Goal: Task Accomplishment & Management: Manage account settings

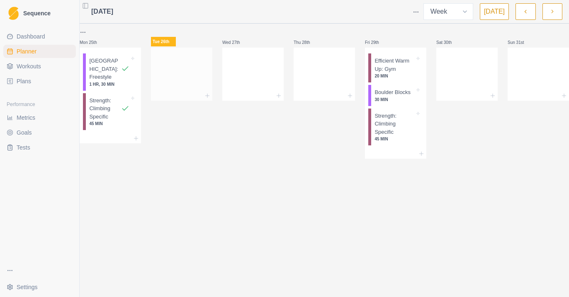
click at [204, 80] on div at bounding box center [181, 72] width 61 height 36
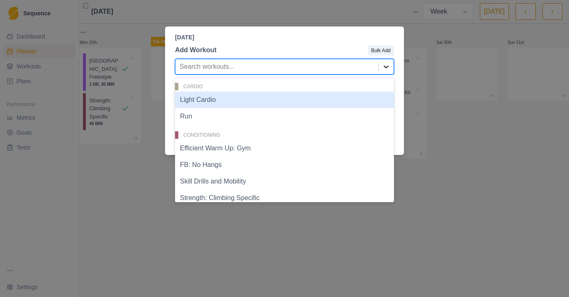
click at [384, 64] on icon at bounding box center [386, 67] width 8 height 8
click at [231, 103] on div "Light Cardio" at bounding box center [284, 100] width 219 height 17
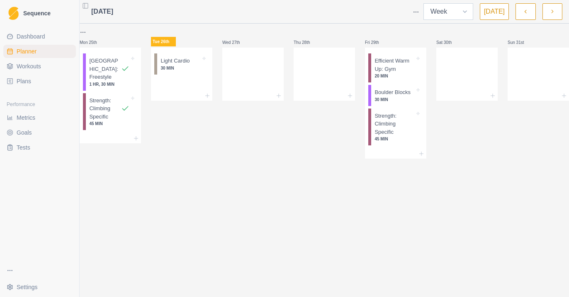
click at [467, 9] on select "Week Month" at bounding box center [448, 11] width 50 height 17
select select "month"
click at [426, 3] on select "Week Month" at bounding box center [448, 11] width 50 height 17
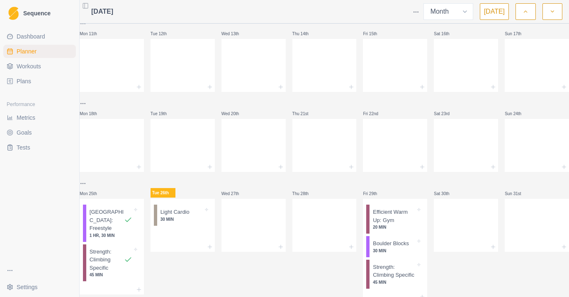
scroll to position [207, 0]
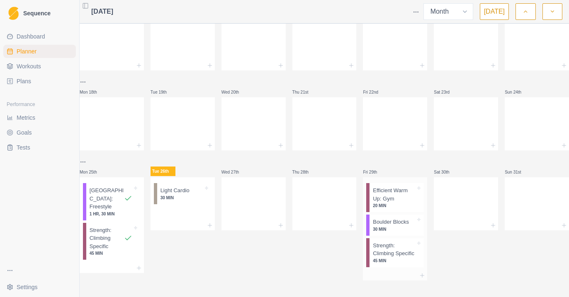
click at [399, 226] on p "30 MIN" at bounding box center [394, 229] width 43 height 6
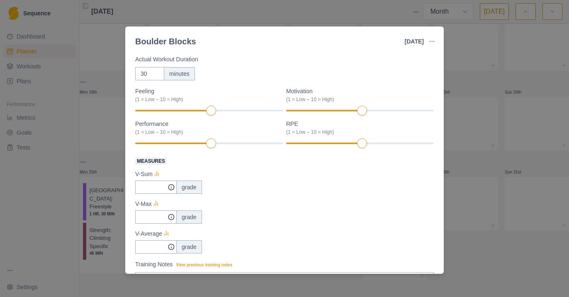
scroll to position [44, 0]
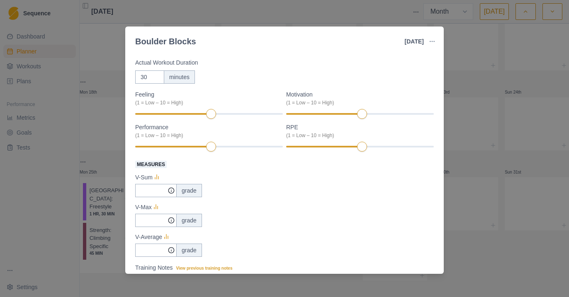
click at [489, 247] on div "Boulder Blocks [DATE] Link To Goal View Workout Metrics Edit Original Workout R…" at bounding box center [284, 148] width 569 height 297
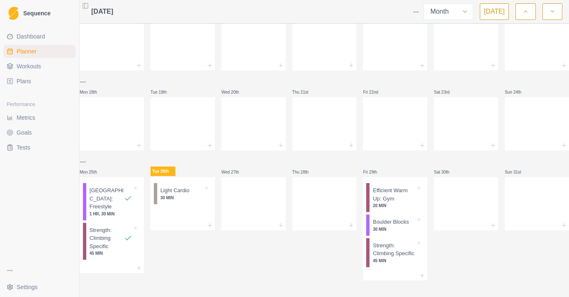
click at [47, 69] on link "Workouts" at bounding box center [39, 66] width 73 height 13
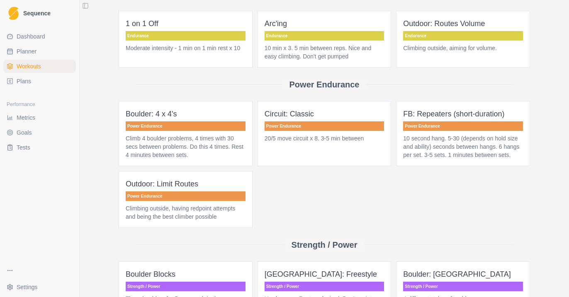
scroll to position [396, 0]
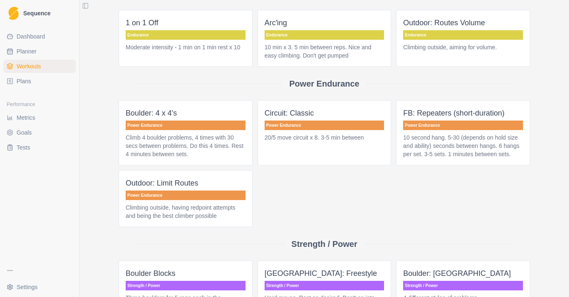
click at [290, 142] on p "20/5 move circuit x 8. 3-5 min between" at bounding box center [325, 138] width 120 height 8
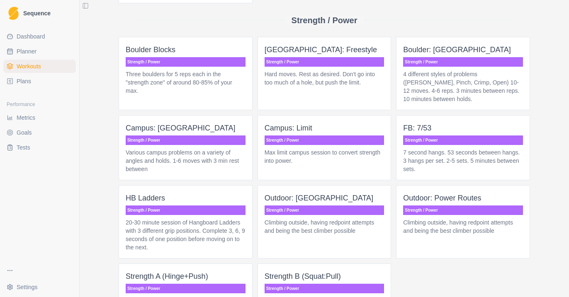
scroll to position [632, 0]
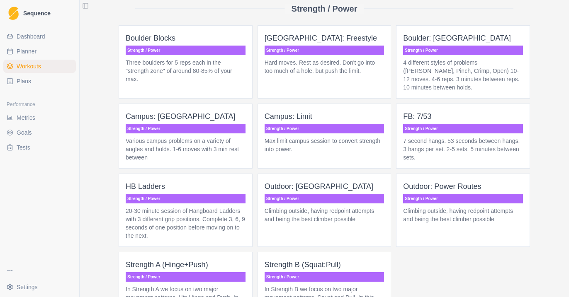
click at [41, 51] on link "Planner" at bounding box center [39, 51] width 73 height 13
select select "month"
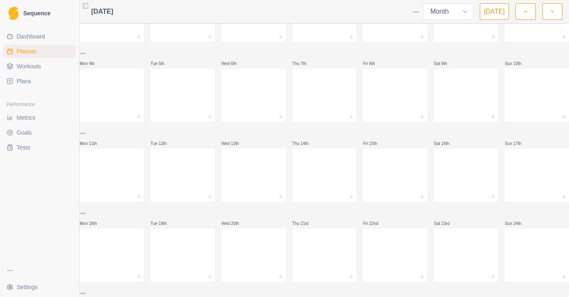
scroll to position [207, 0]
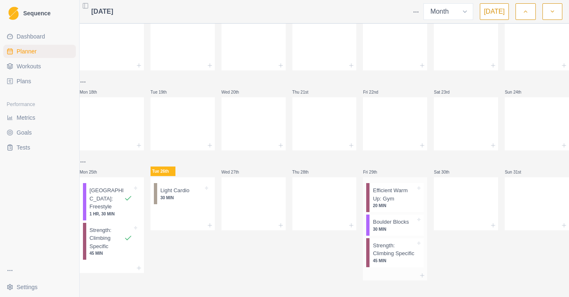
click at [394, 215] on div "Boulder Blocks 30 MIN" at bounding box center [397, 225] width 54 height 21
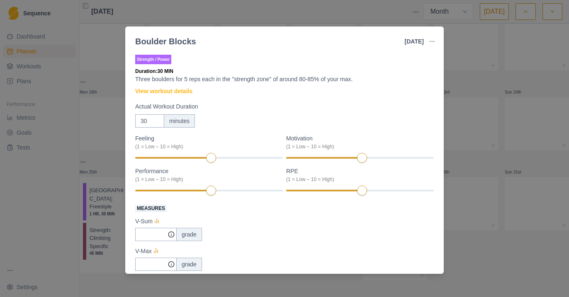
click at [462, 272] on div "Boulder Blocks [DATE] Link To Goal View Workout Metrics Edit Original Workout R…" at bounding box center [284, 148] width 569 height 297
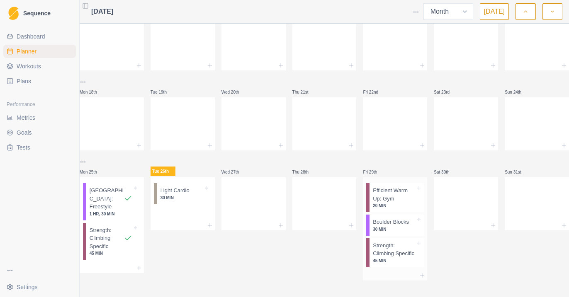
click at [409, 271] on div at bounding box center [395, 276] width 64 height 10
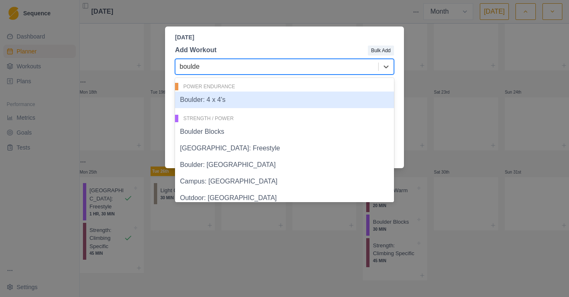
type input "boulder"
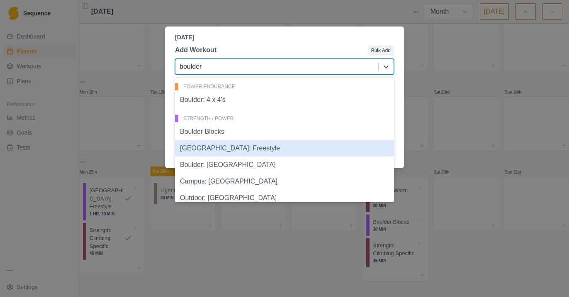
click at [250, 153] on div "[GEOGRAPHIC_DATA]: Freestyle" at bounding box center [284, 148] width 219 height 17
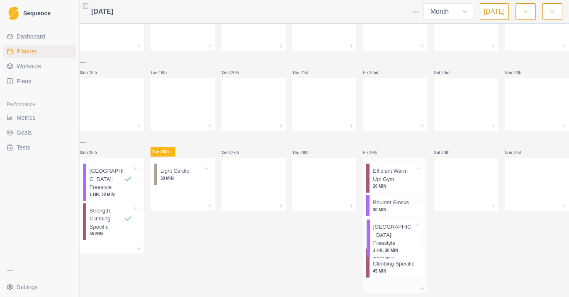
scroll to position [213, 0]
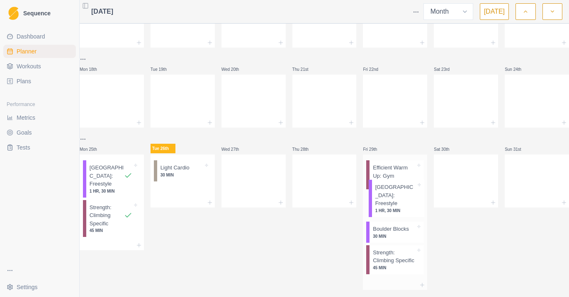
drag, startPoint x: 390, startPoint y: 277, endPoint x: 394, endPoint y: 192, distance: 85.5
click at [394, 192] on div "Efficient Warm Up: Gym 20 MIN Boulder Blocks 30 MIN Strength: Climbing Specific…" at bounding box center [395, 218] width 64 height 126
click at [396, 208] on p "[GEOGRAPHIC_DATA]: Freestyle" at bounding box center [394, 203] width 43 height 16
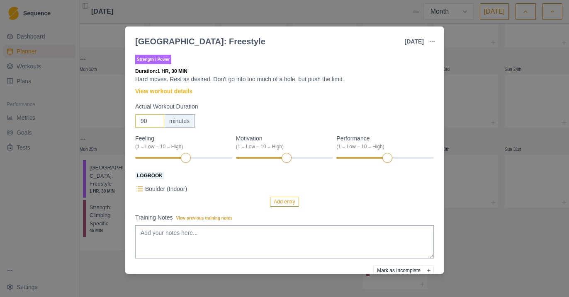
click at [150, 122] on input "90" at bounding box center [149, 120] width 29 height 13
drag, startPoint x: 151, startPoint y: 122, endPoint x: 131, endPoint y: 121, distance: 20.3
click at [131, 121] on div "Strength / Power Duration: 1 HR, 30 MIN Hard moves. Rest as desired. Don't go i…" at bounding box center [284, 162] width 319 height 224
type input "30"
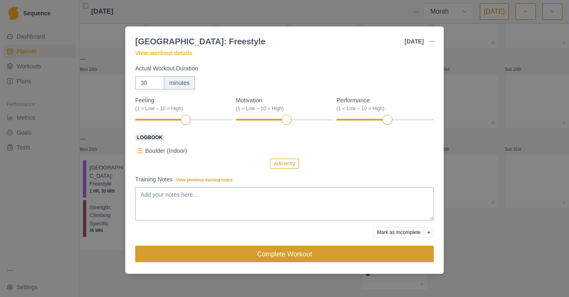
click at [296, 253] on button "Complete Workout" at bounding box center [284, 254] width 299 height 17
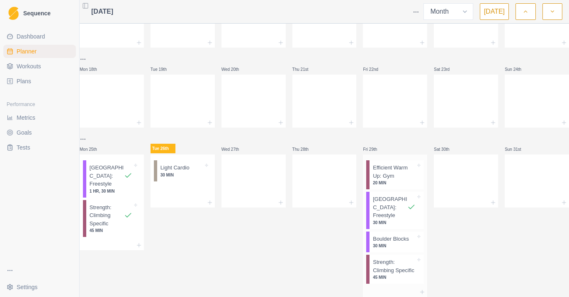
click at [404, 209] on div "[GEOGRAPHIC_DATA]: Freestyle" at bounding box center [394, 207] width 43 height 24
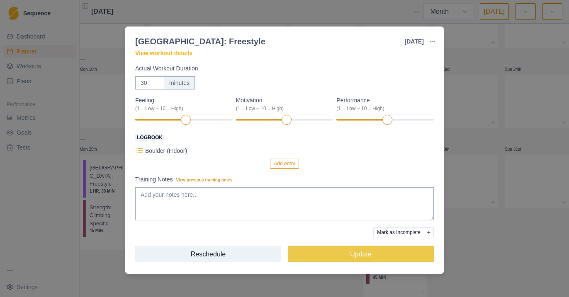
click at [390, 234] on button "Mark as Incomplete" at bounding box center [398, 233] width 51 height 10
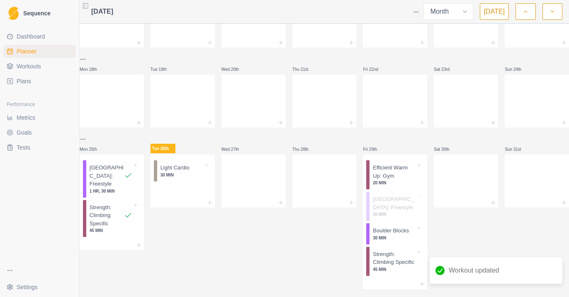
click at [462, 242] on div "Sat 30th" at bounding box center [466, 211] width 64 height 155
click at [399, 234] on p "Boulder Blocks" at bounding box center [391, 231] width 36 height 8
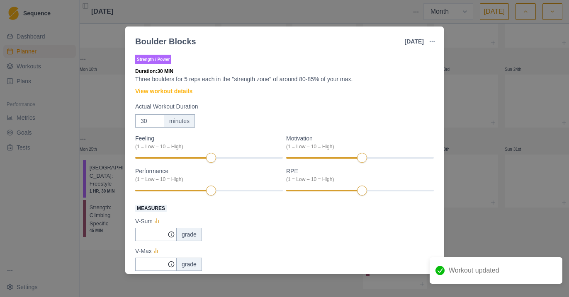
scroll to position [132, 0]
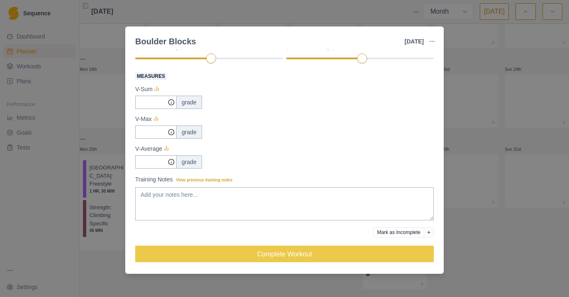
click at [505, 281] on div "Boulder Blocks [DATE] Link To Goal View Workout Metrics Edit Original Workout R…" at bounding box center [284, 148] width 569 height 297
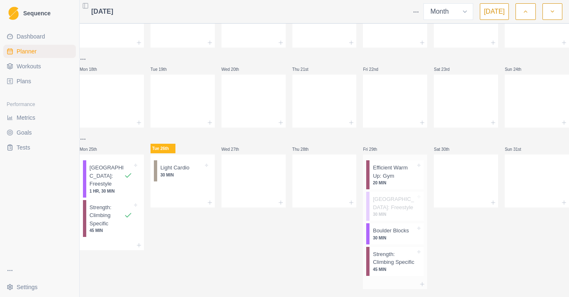
click at [400, 209] on p "[GEOGRAPHIC_DATA]: Freestyle" at bounding box center [394, 203] width 43 height 16
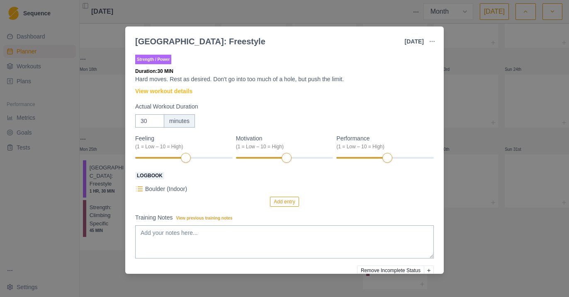
scroll to position [38, 0]
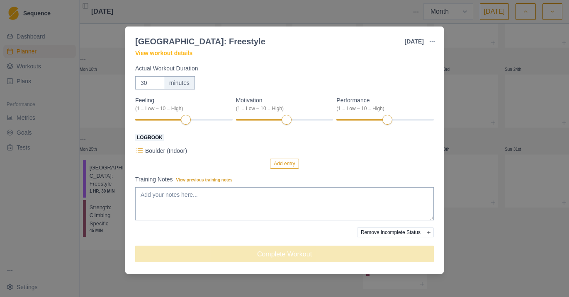
click at [412, 233] on button "Remove Incomplete Status" at bounding box center [390, 233] width 67 height 10
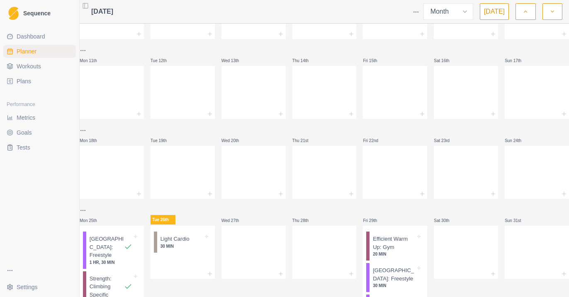
scroll to position [0, 0]
